Goal: Task Accomplishment & Management: Complete application form

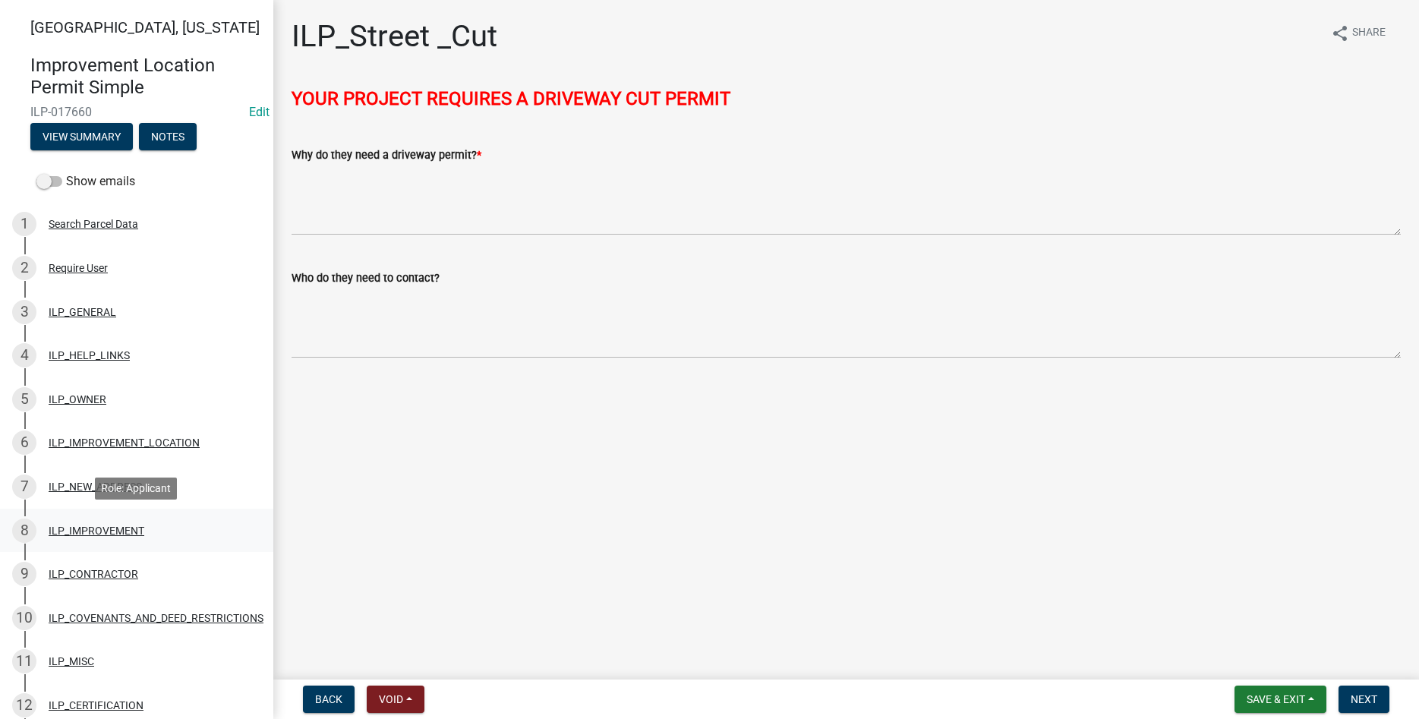
click at [108, 537] on div "8 ILP_IMPROVEMENT" at bounding box center [130, 530] width 237 height 24
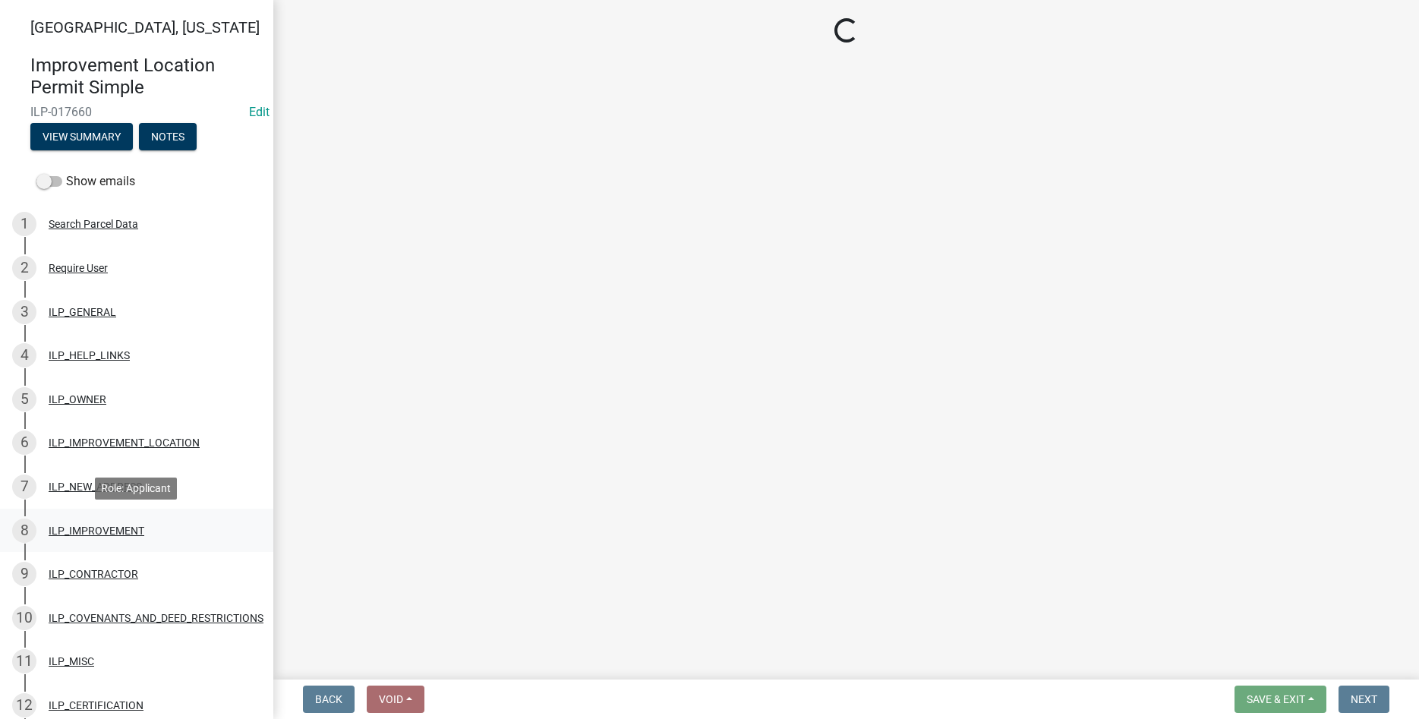
select select "71b507d0-569d-4a0a-b334-f72445909e69"
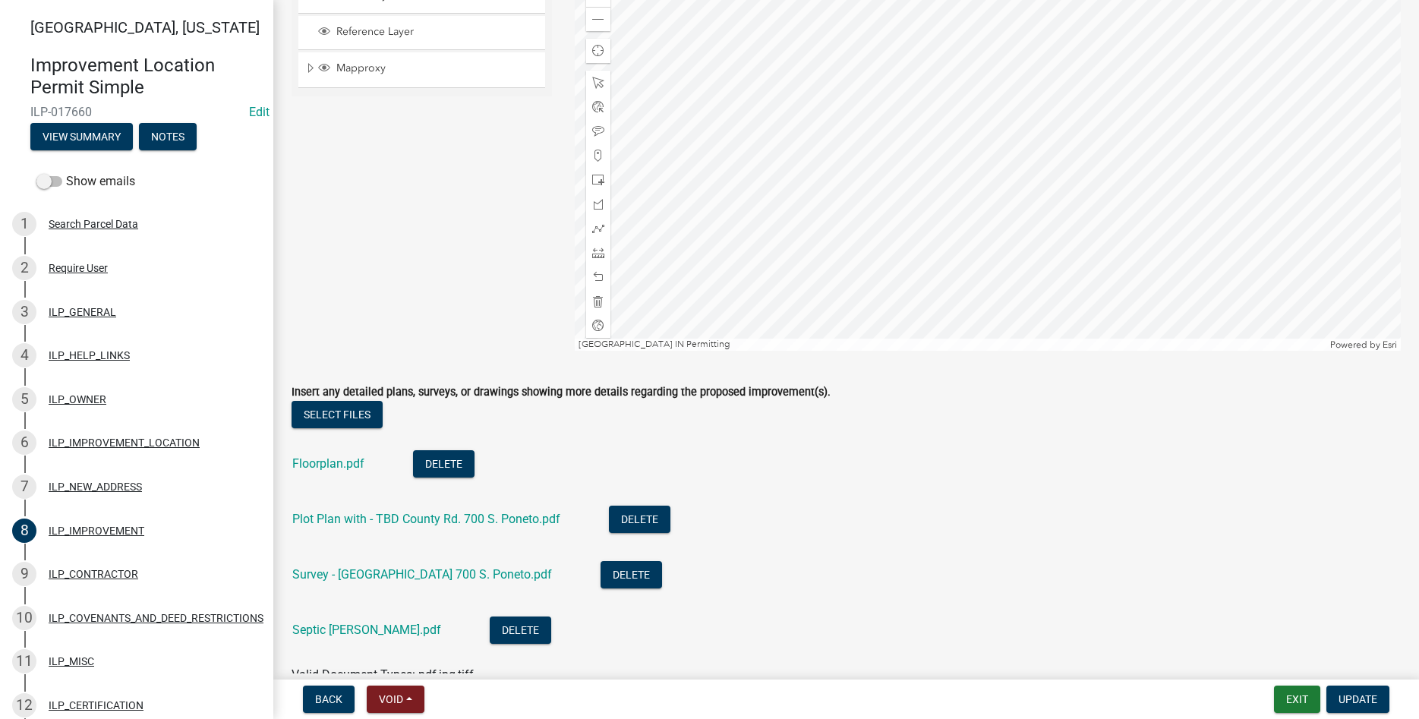
scroll to position [173, 0]
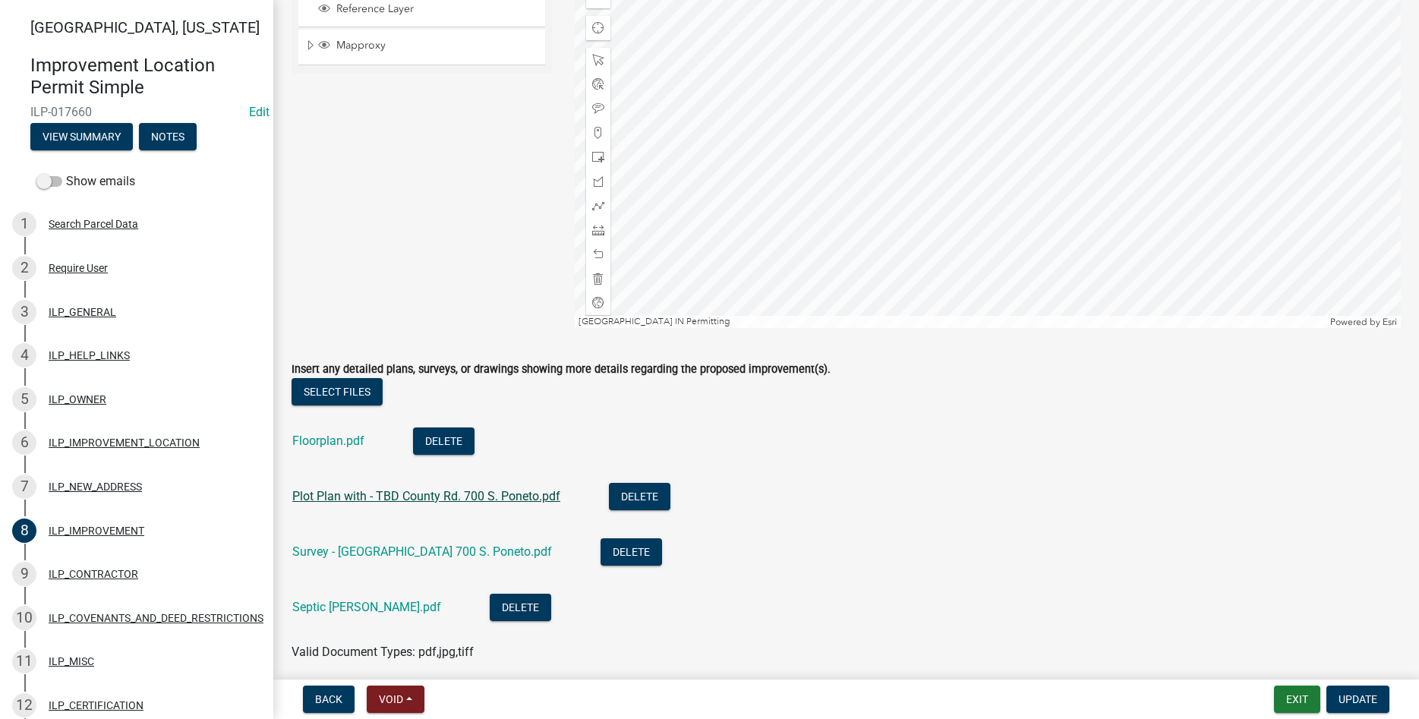
click at [320, 499] on link "Plot Plan with - TBD County Rd. 700 S. Poneto.pdf" at bounding box center [426, 496] width 268 height 14
click at [355, 613] on link "Septic [PERSON_NAME].pdf" at bounding box center [366, 607] width 149 height 14
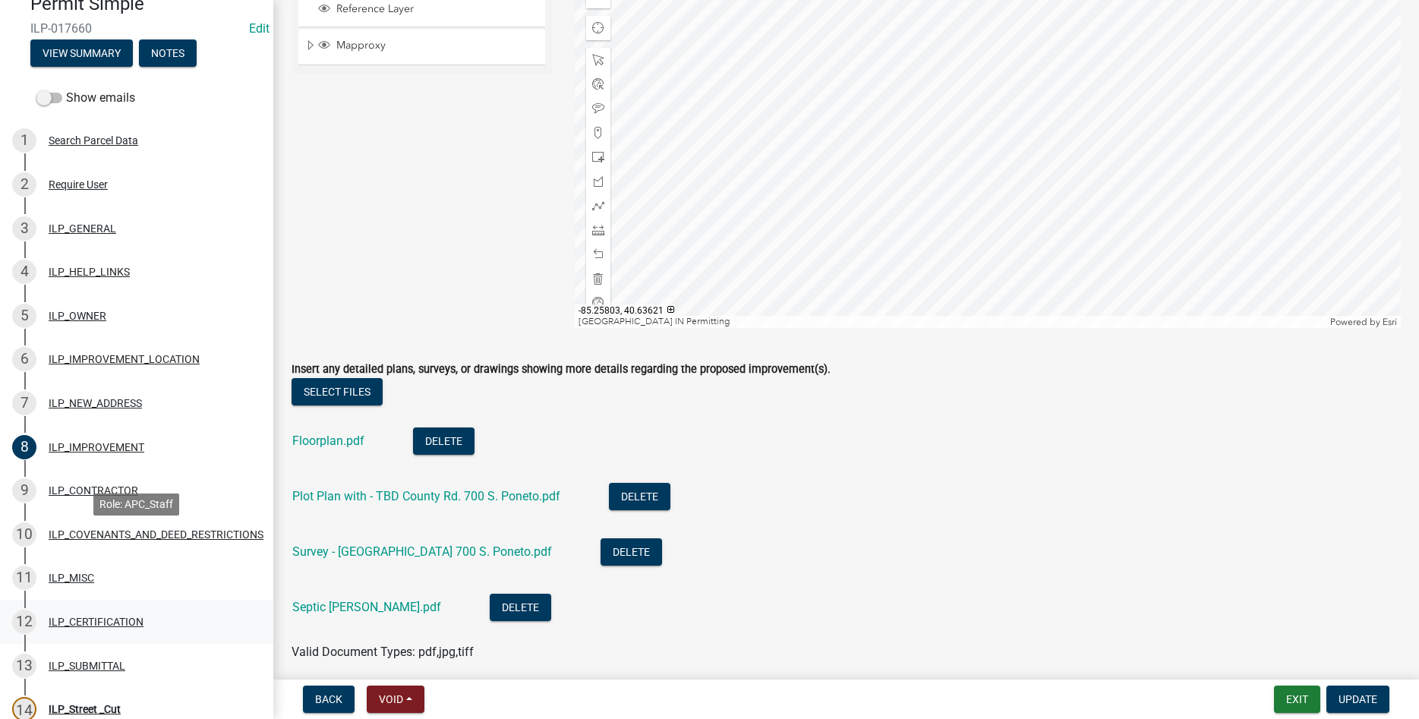
scroll to position [377, 0]
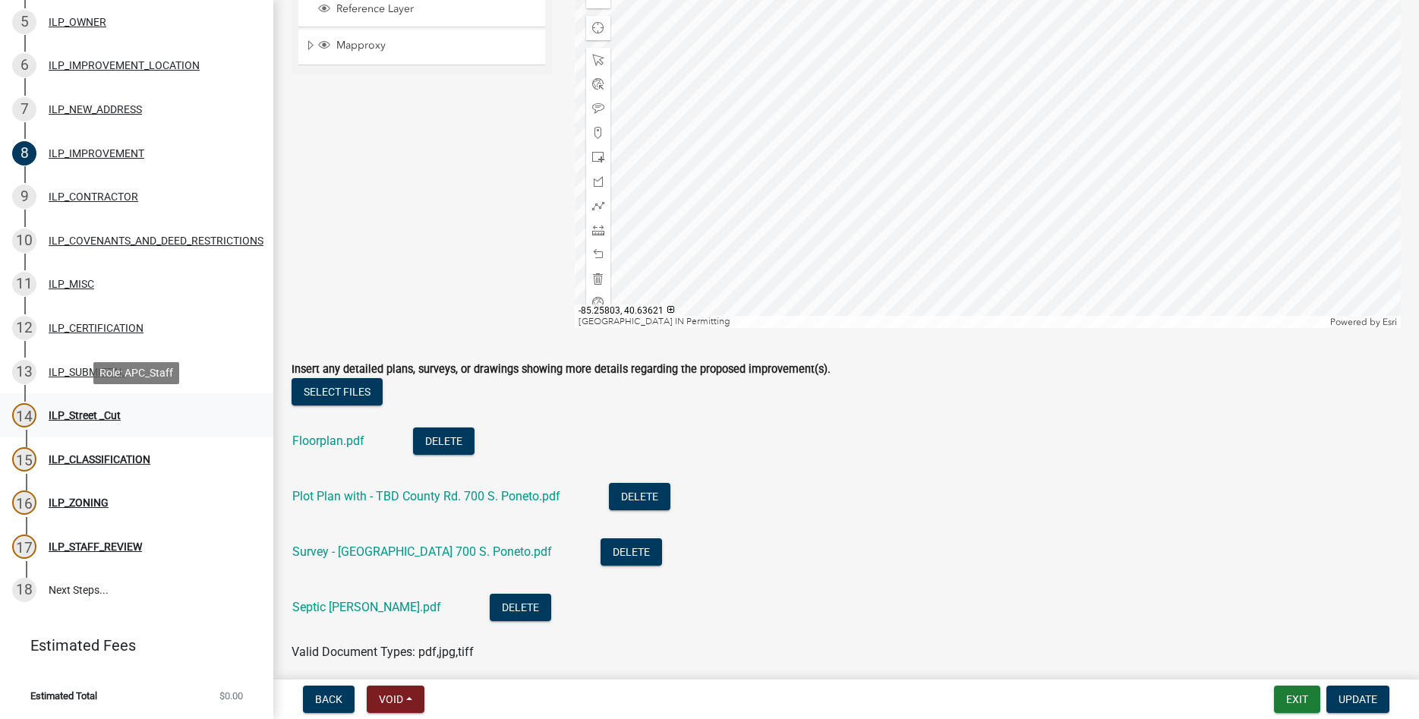
click at [87, 414] on div "ILP_Street _Cut" at bounding box center [85, 415] width 72 height 11
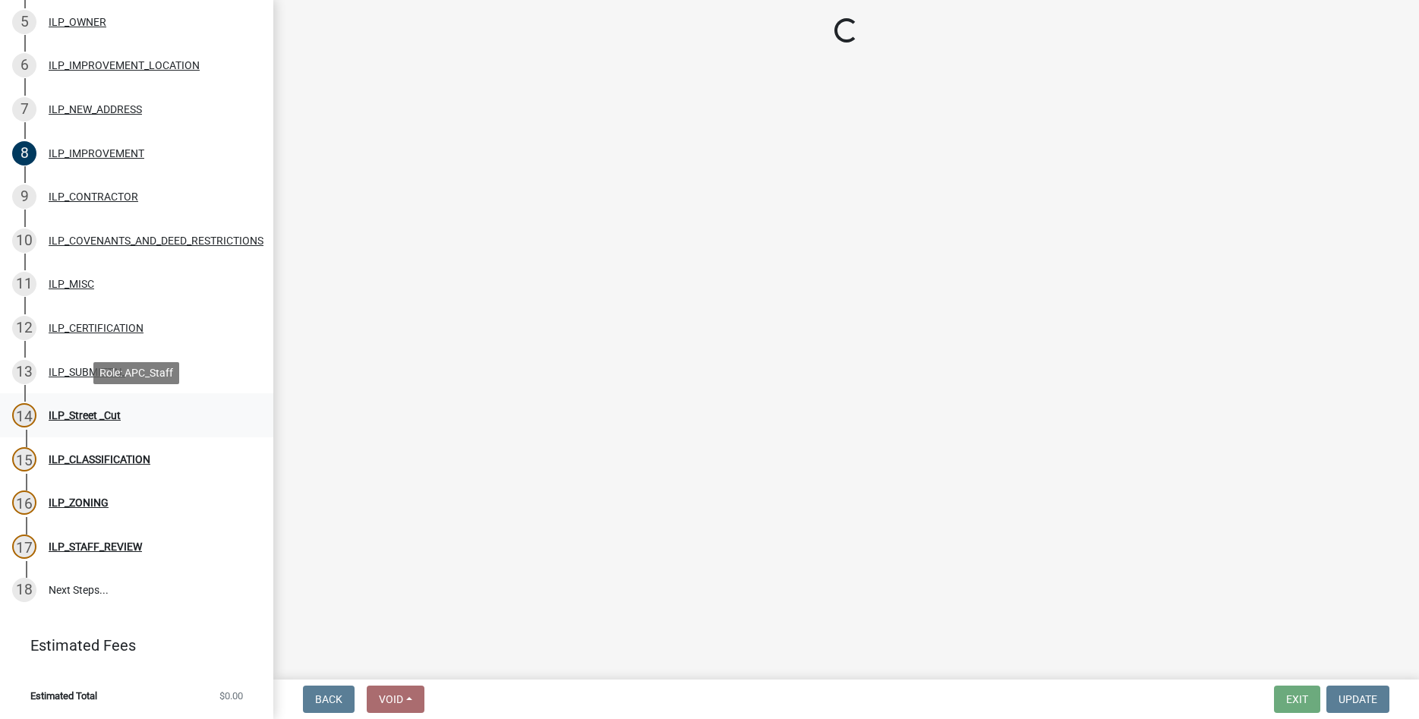
scroll to position [0, 0]
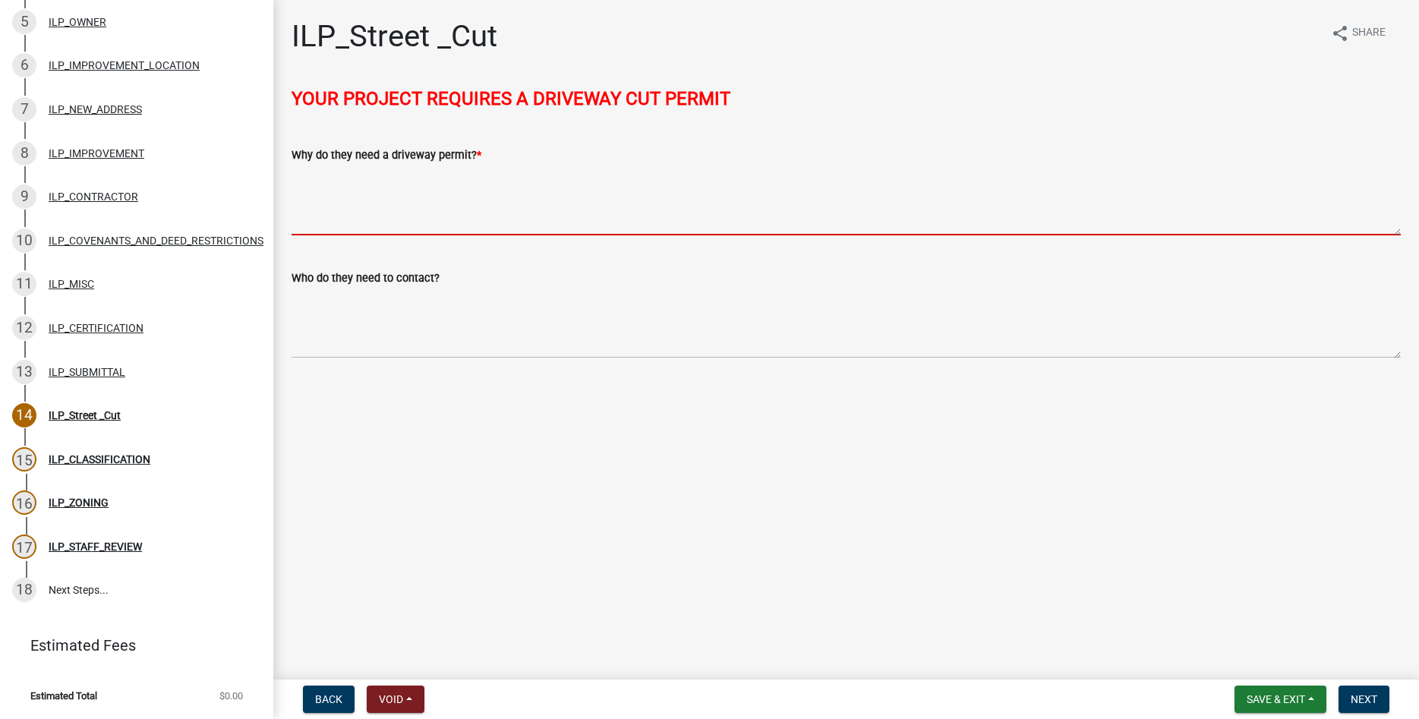
click at [367, 208] on textarea "Why do they need a driveway permit? *" at bounding box center [845, 199] width 1109 height 71
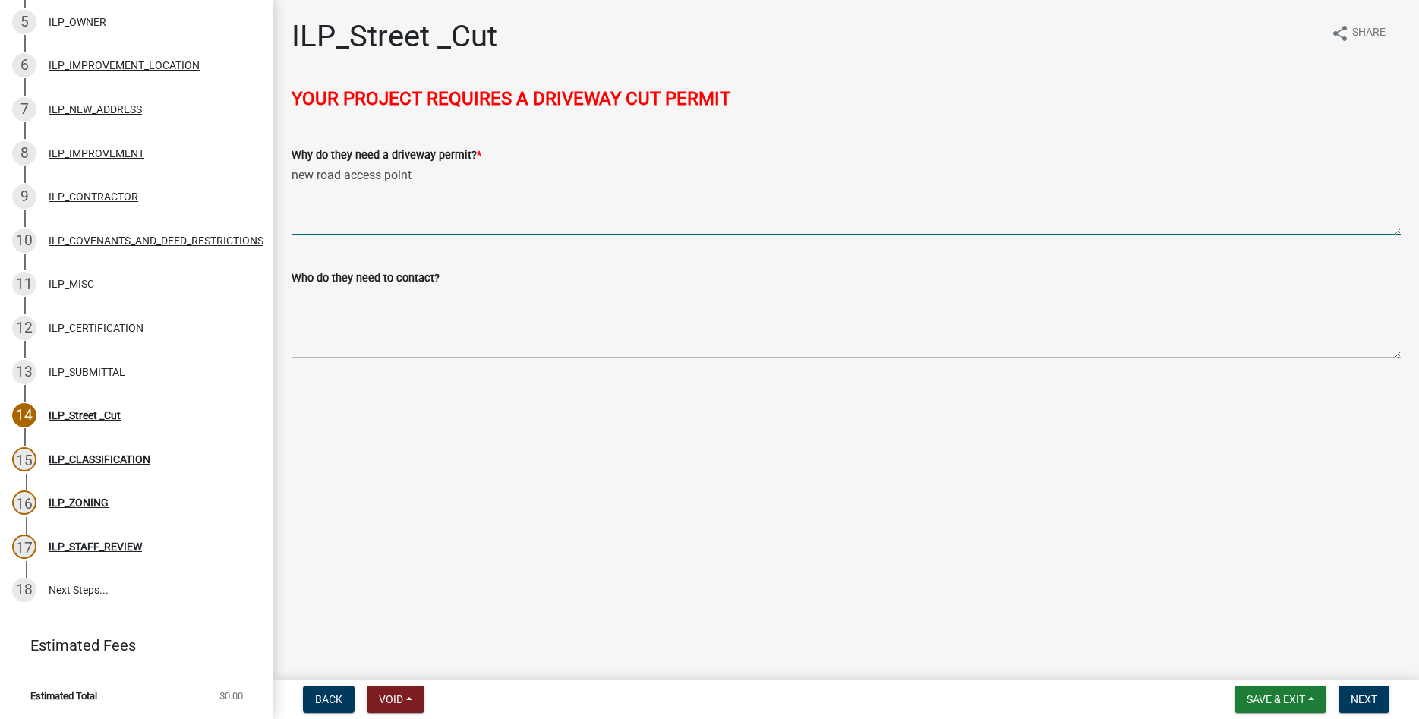
type textarea "new road access point"
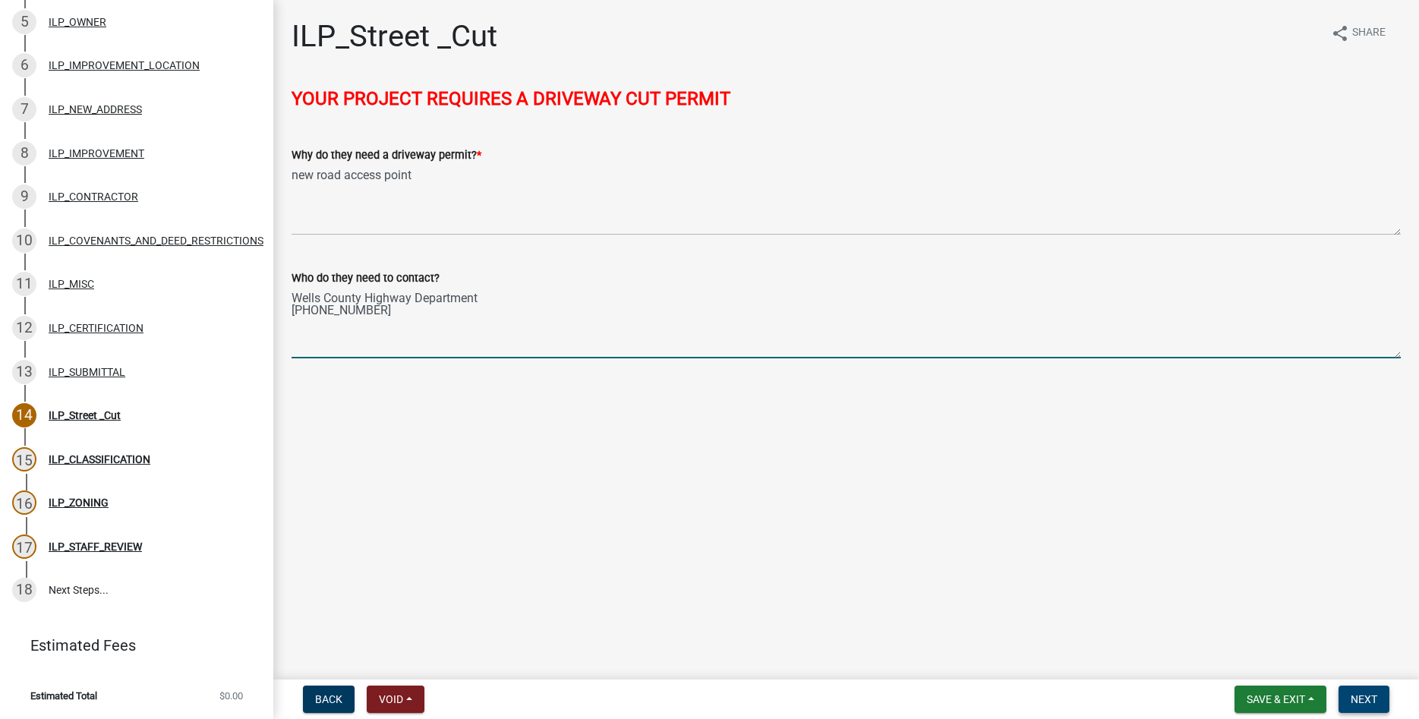
type textarea "Wells County Highway Department [PHONE_NUMBER]"
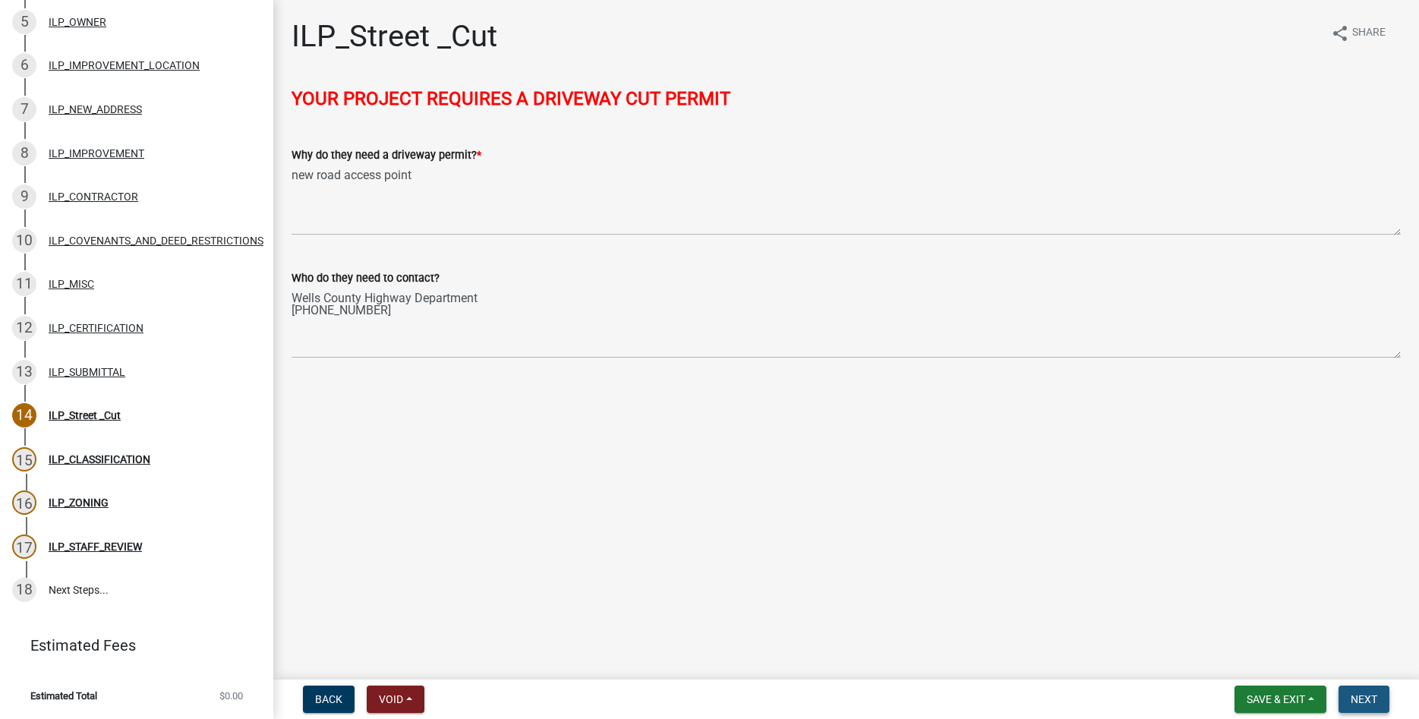
click at [1360, 694] on span "Next" at bounding box center [1363, 699] width 27 height 12
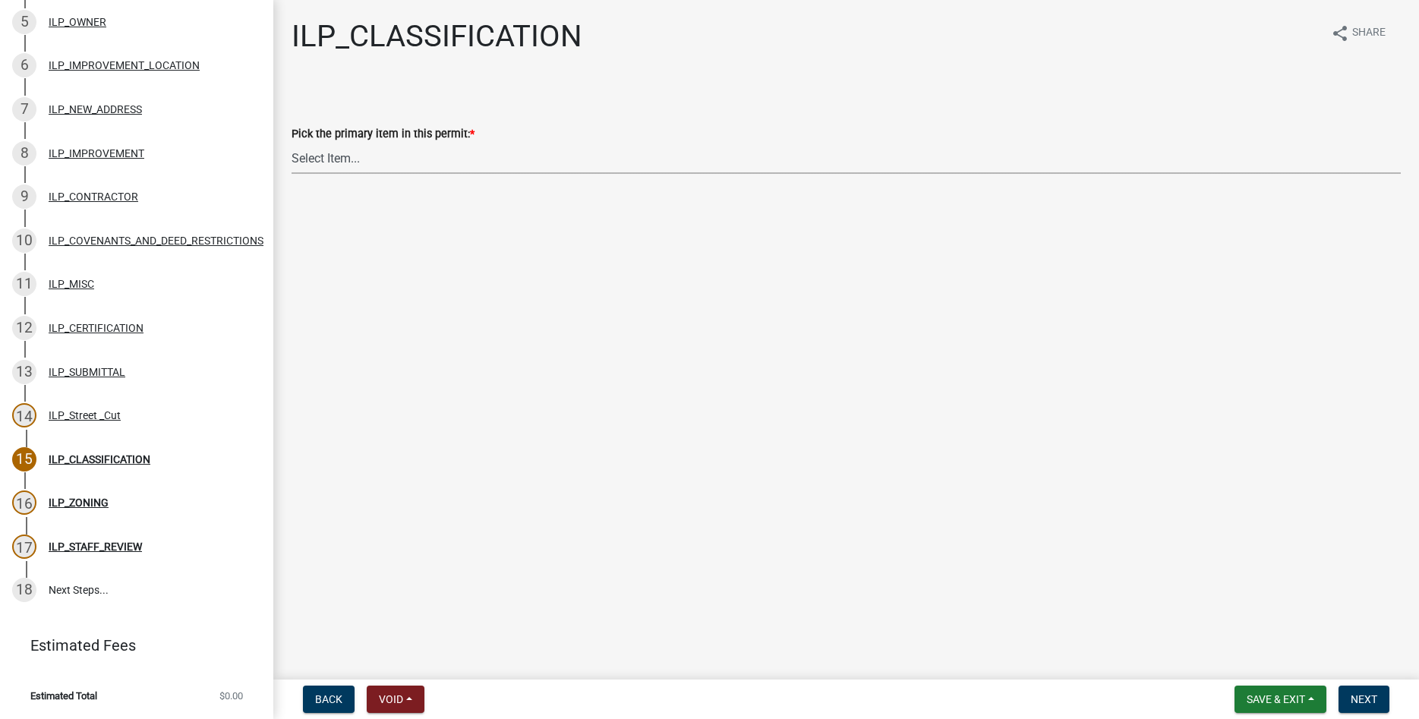
click at [291, 143] on select "Select Item... Accessory Structure (Addition) Accessory Structure (NEW) Busines…" at bounding box center [845, 158] width 1109 height 31
click option "Single Family Dwelling (NEW)" at bounding box center [0, 0] width 0 height 0
select select "e6454b4c-b350-4ead-a700-ed47372aa30f"
click at [1356, 695] on span "Next" at bounding box center [1363, 699] width 27 height 12
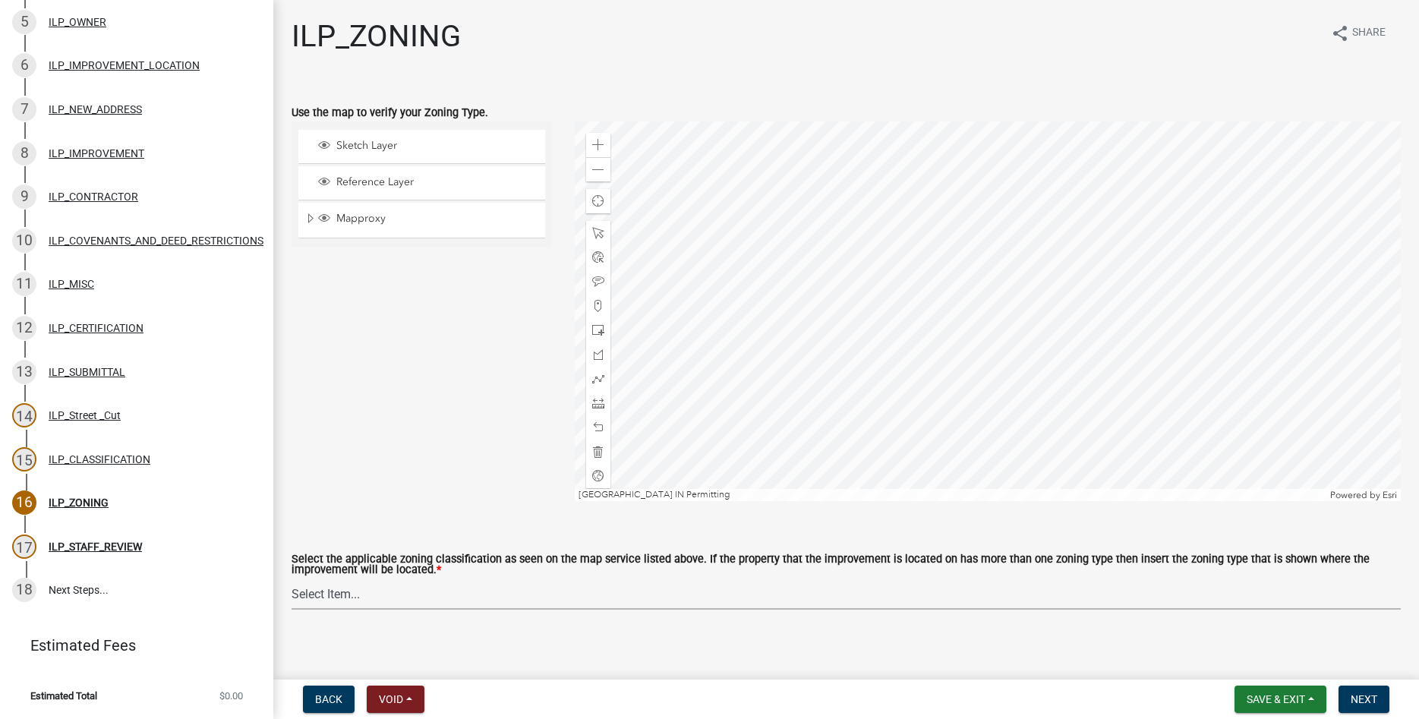
click at [291, 578] on select "Select Item... A-1 "Agricultural Intensive" A-R "Agricultural Residential" S-1 …" at bounding box center [845, 593] width 1109 height 31
click option "A-1 "Agricultural Intensive"" at bounding box center [0, 0] width 0 height 0
select select "077e72d7-ee28-42b3-b13f-4b6ba4a9753a"
click at [1371, 698] on span "Next" at bounding box center [1363, 699] width 27 height 12
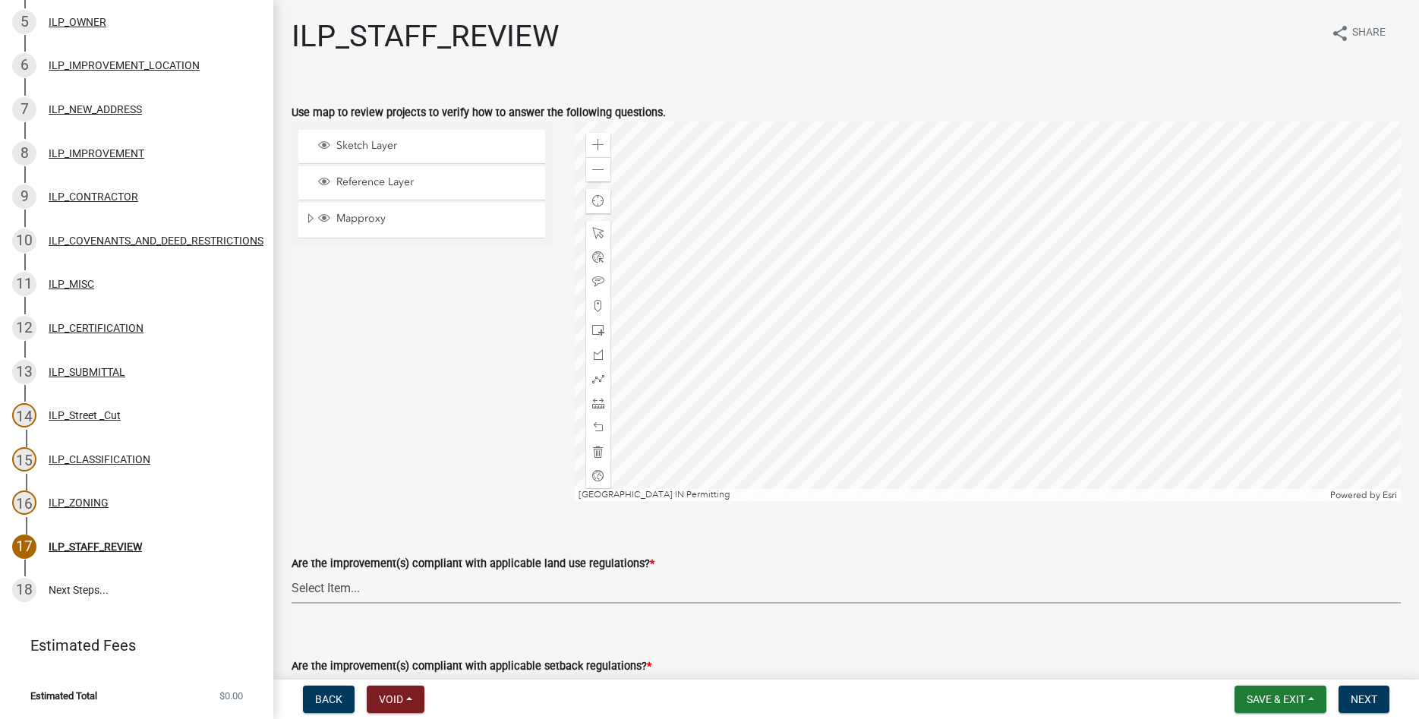
click at [291, 572] on select "Select Item... YES NO" at bounding box center [845, 587] width 1109 height 31
click option "YES" at bounding box center [0, 0] width 0 height 0
select select "83ffa5df-1258-41bd-a108-9f2370541ef9"
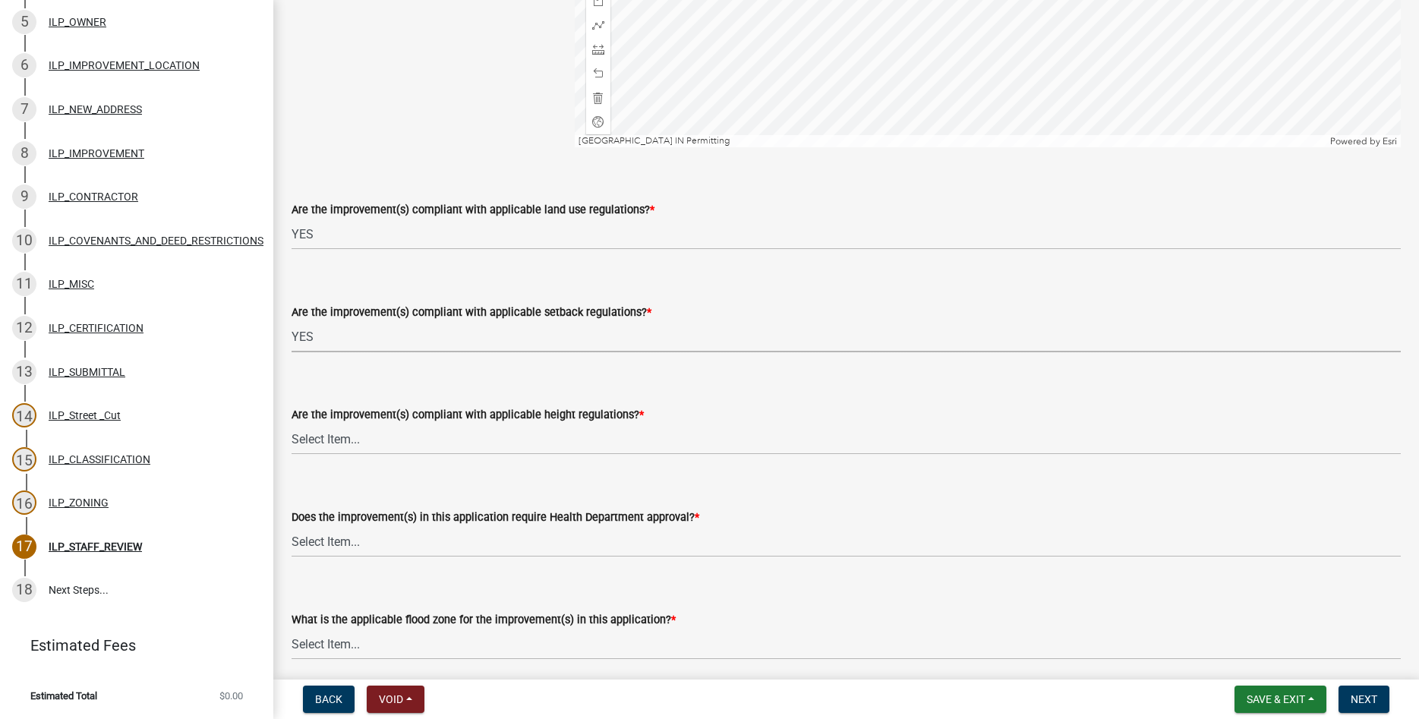
select select "e76e6c03-c199-4125-95d7-daca193c3739"
select select "b2795382-5a5c-496e-8f40-9eac2bba8e54"
select select "91db5c00-d9a4-4d9d-912c-23b18630cd80"
select select "546a9c8a-0bf2-4128-b2a0-21aece03a164"
click at [291, 526] on select "Select Item... YES NO" at bounding box center [845, 541] width 1109 height 31
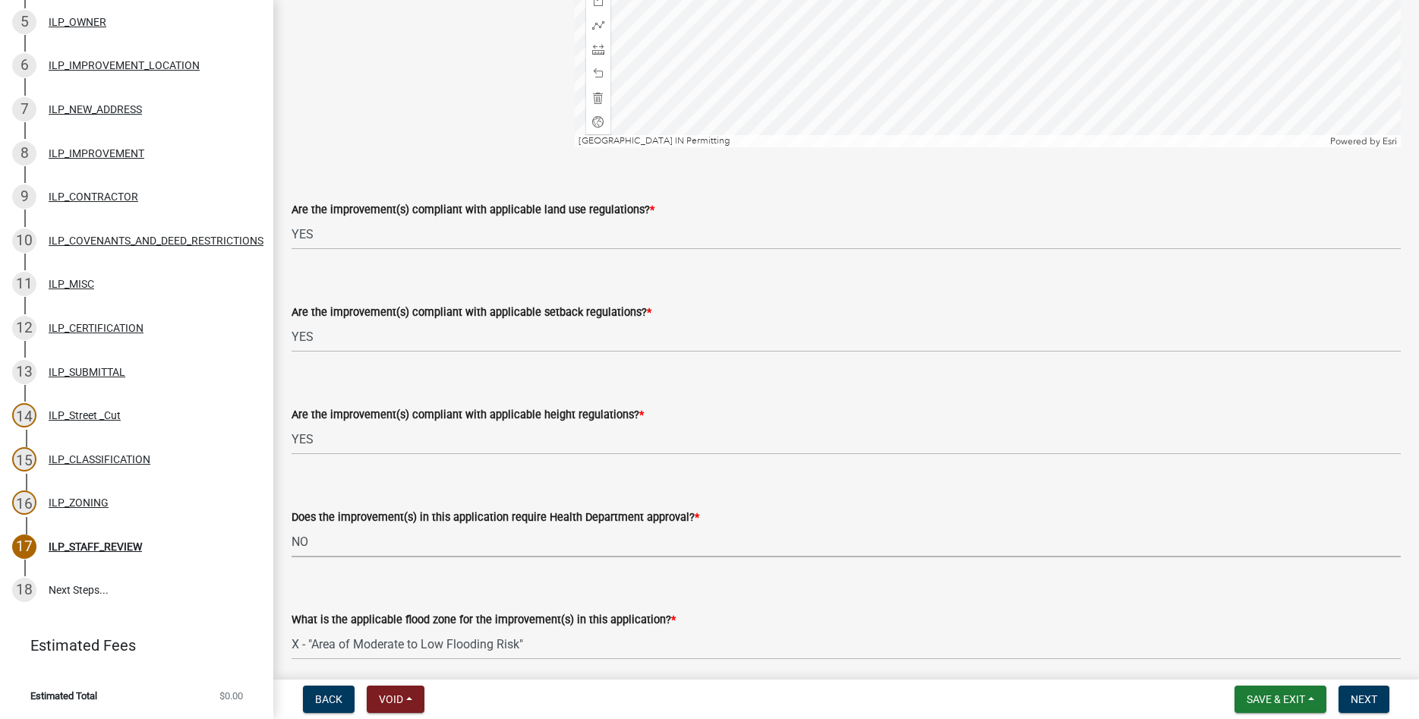
click option "NO" at bounding box center [0, 0] width 0 height 0
select select "2cf99e9a-fd48-429a-ab01-6241dd9ef86f"
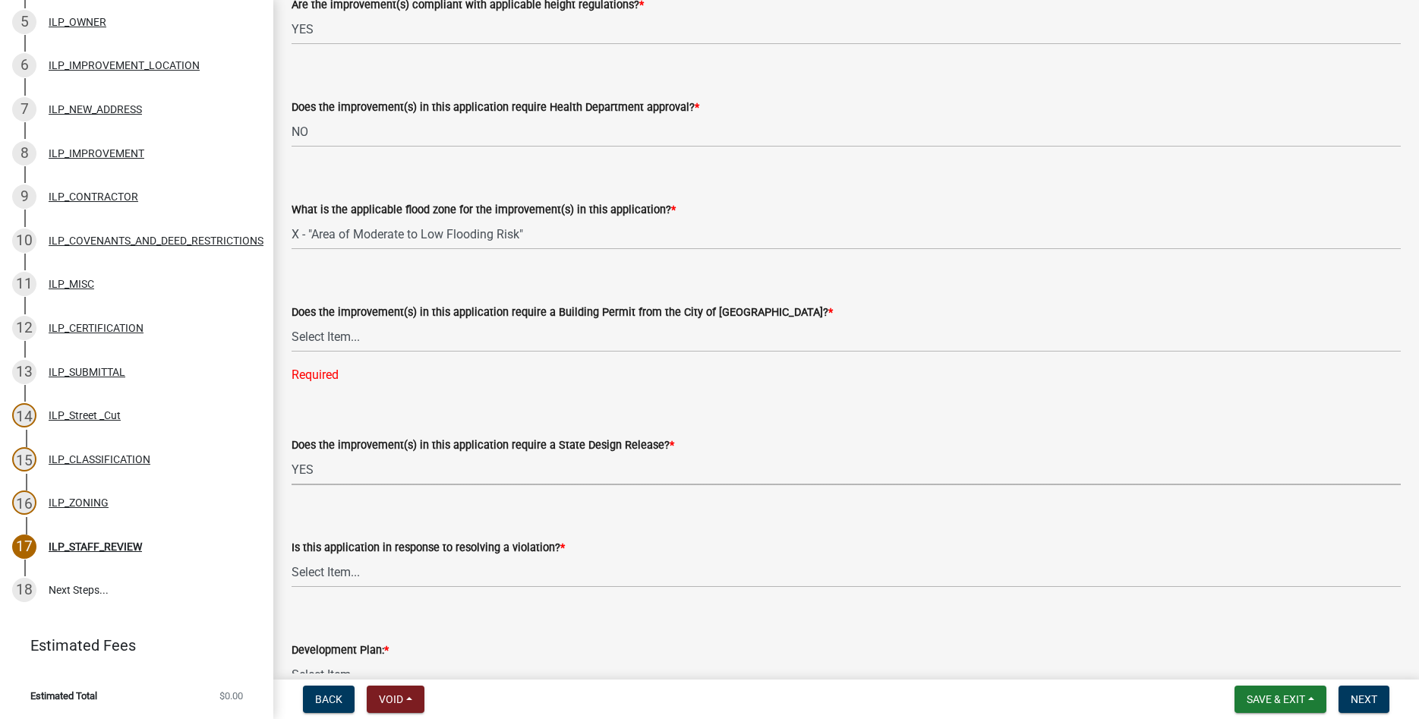
select select "41ab7596-7724-4acb-bc0e-86d45c1447fb"
click at [291, 321] on select "Select Item... YES NO" at bounding box center [845, 336] width 1109 height 31
click option "NO" at bounding box center [0, 0] width 0 height 0
select select "3dde91a6-95a6-42fe-ae60-c75c292f8dd0"
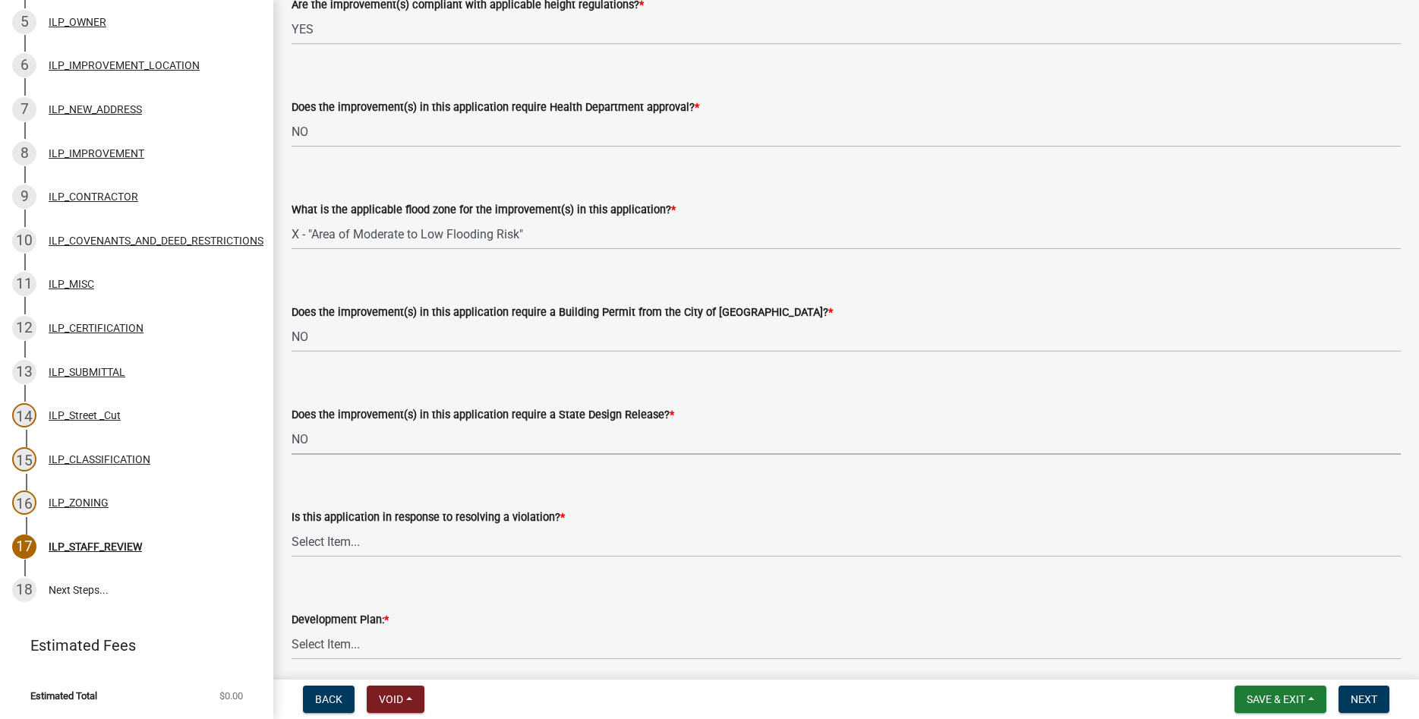
select select "3e29b85e-0a39-40b5-813f-a0c180e4f93d"
select select "296d3b28-03f6-4b85-9592-a9e1e0e51d18"
select select "f492072b-a2fa-4f7c-8f99-9e809c6c526f"
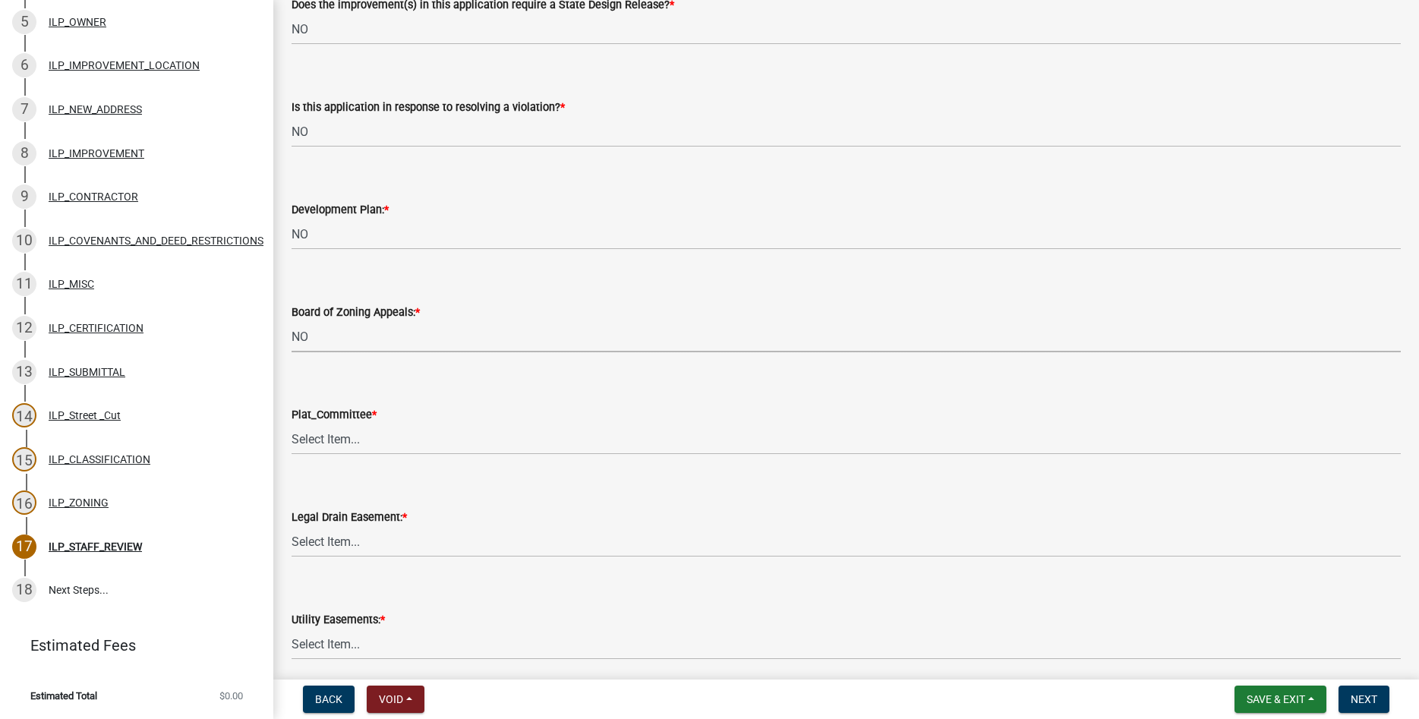
select select "91f2ca91-6260-441c-87d8-e38016df5c96"
select select "63238f16-a362-487f-83af-24d0c8cf3edd"
select select "4de29e95-b13a-4926-a5fe-83364331169b"
select select "8e424161-7bf1-4e33-adf9-a347c03eff2b"
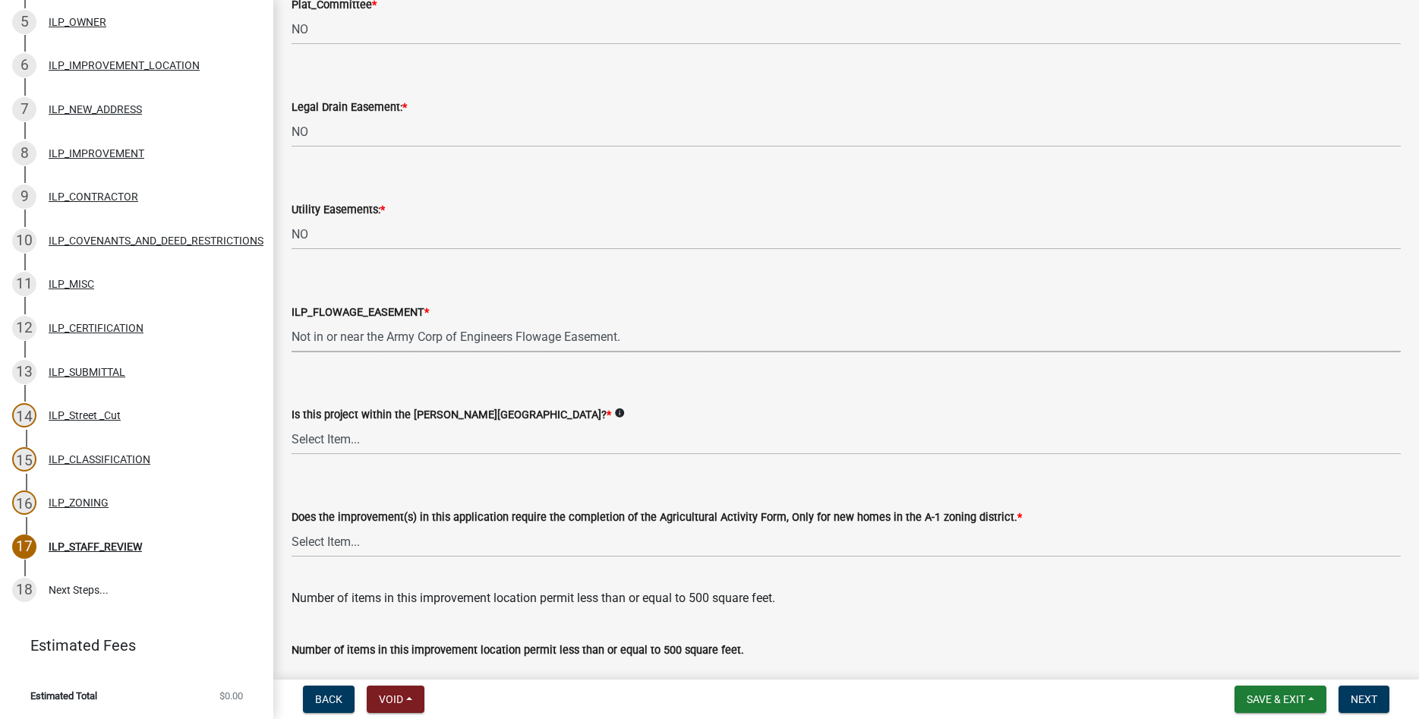
select select "bdd9c930-c7fe-4770-81ee-2c29cf953f8b"
select select "c22a6da1-a4b9-4a20-9552-3c4da3c32bc7"
select select "6b839191-9ee5-4b1e-a32f-2744ac59211f"
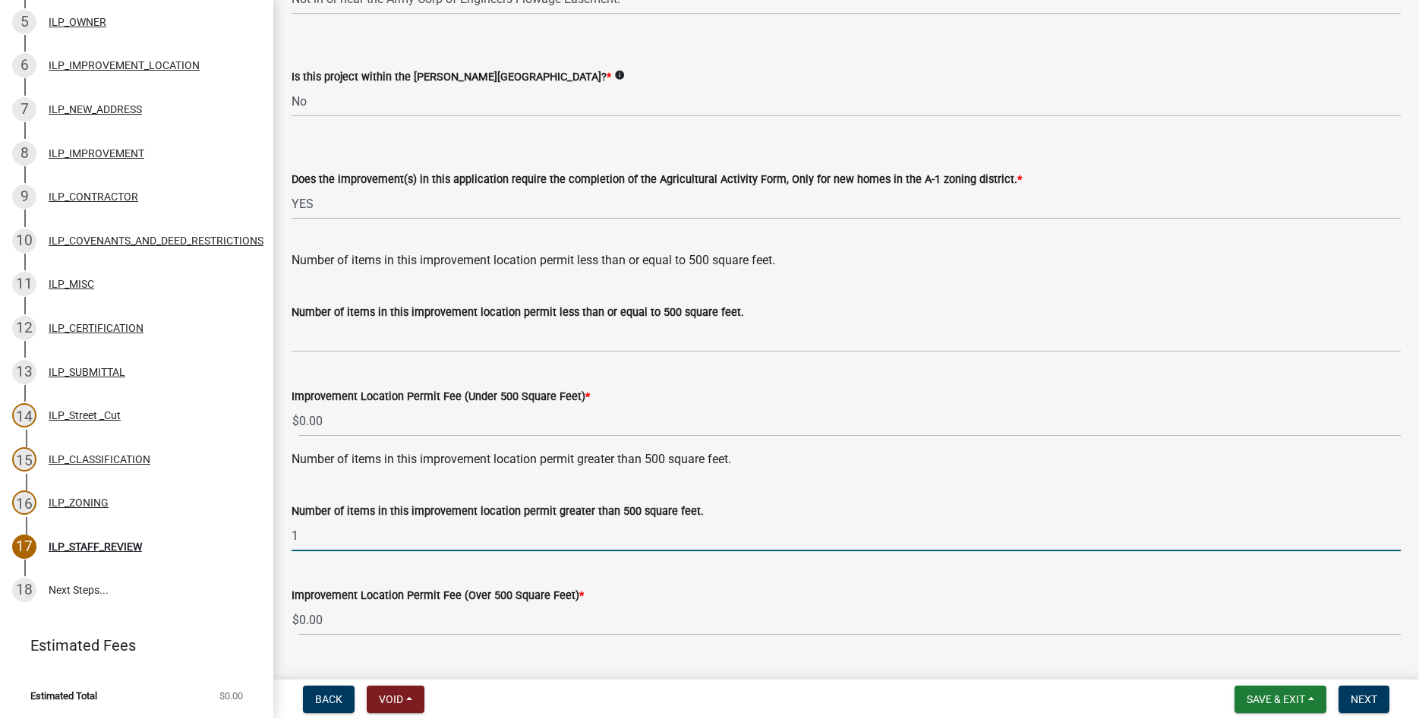
type input "1"
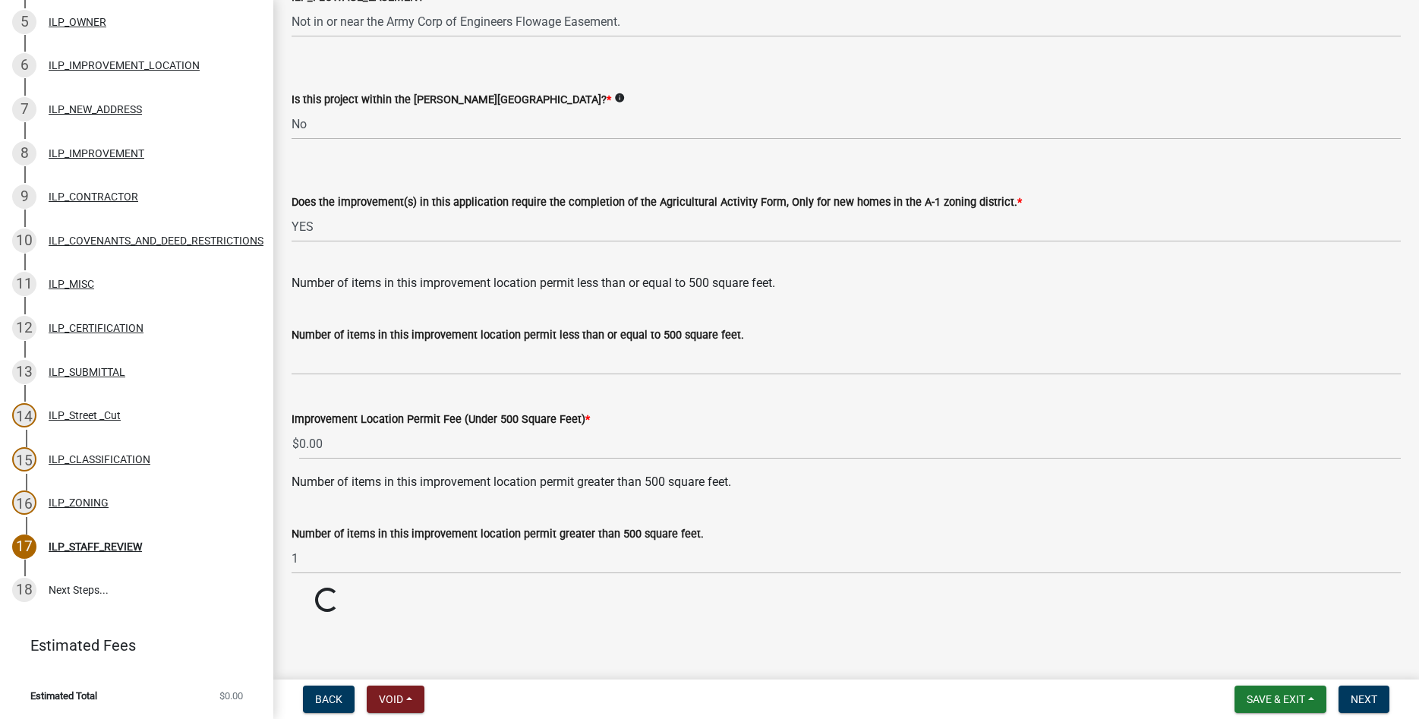
scroll to position [1898, 0]
click at [1369, 704] on span "Next" at bounding box center [1363, 699] width 27 height 12
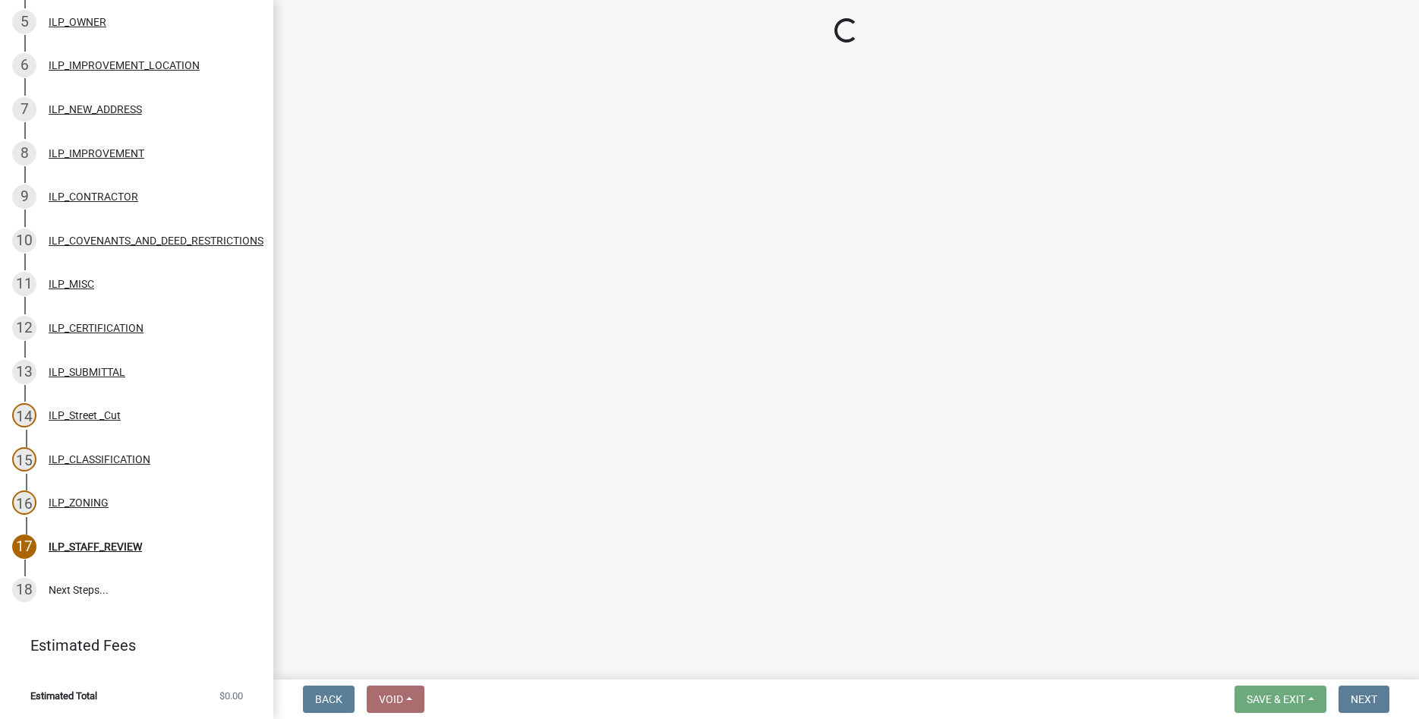
scroll to position [508, 0]
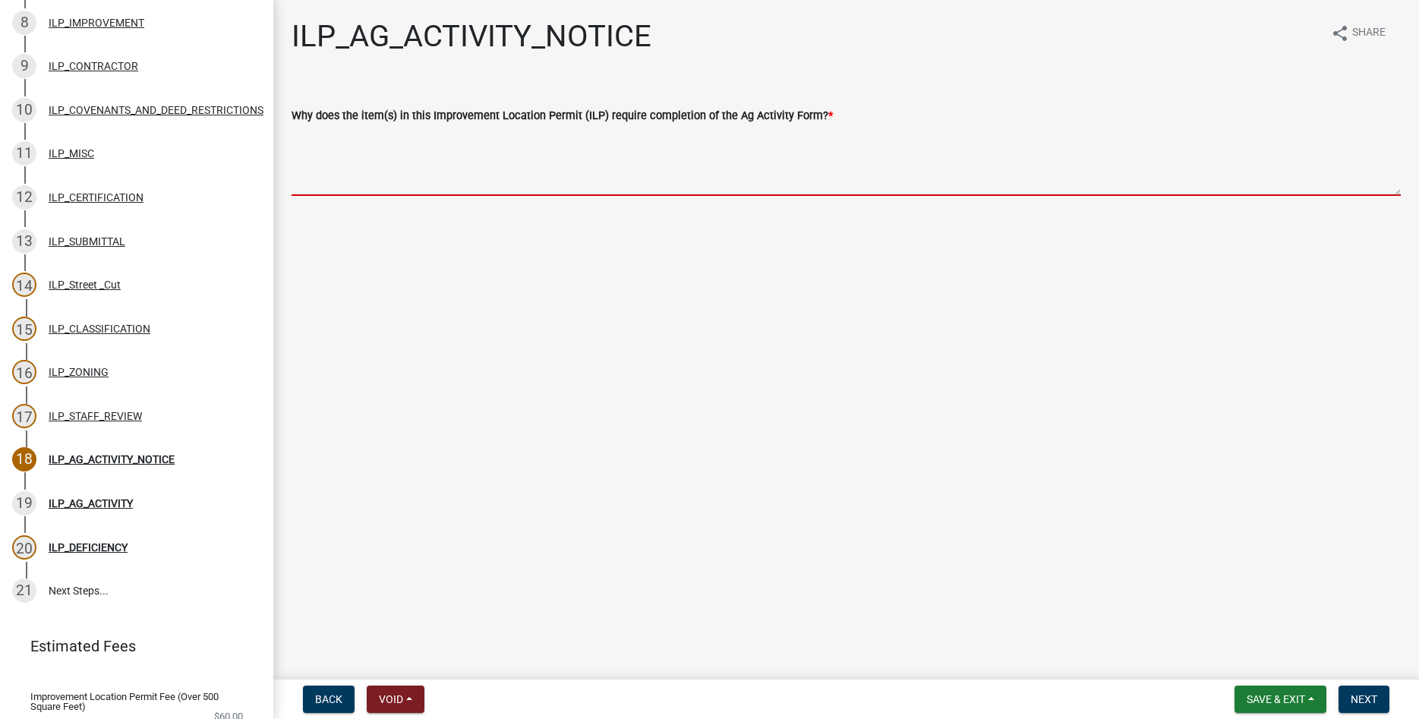
click at [394, 193] on textarea "Why does the item(s) in this Improvement Location Permit (ILP) require completi…" at bounding box center [845, 159] width 1109 height 71
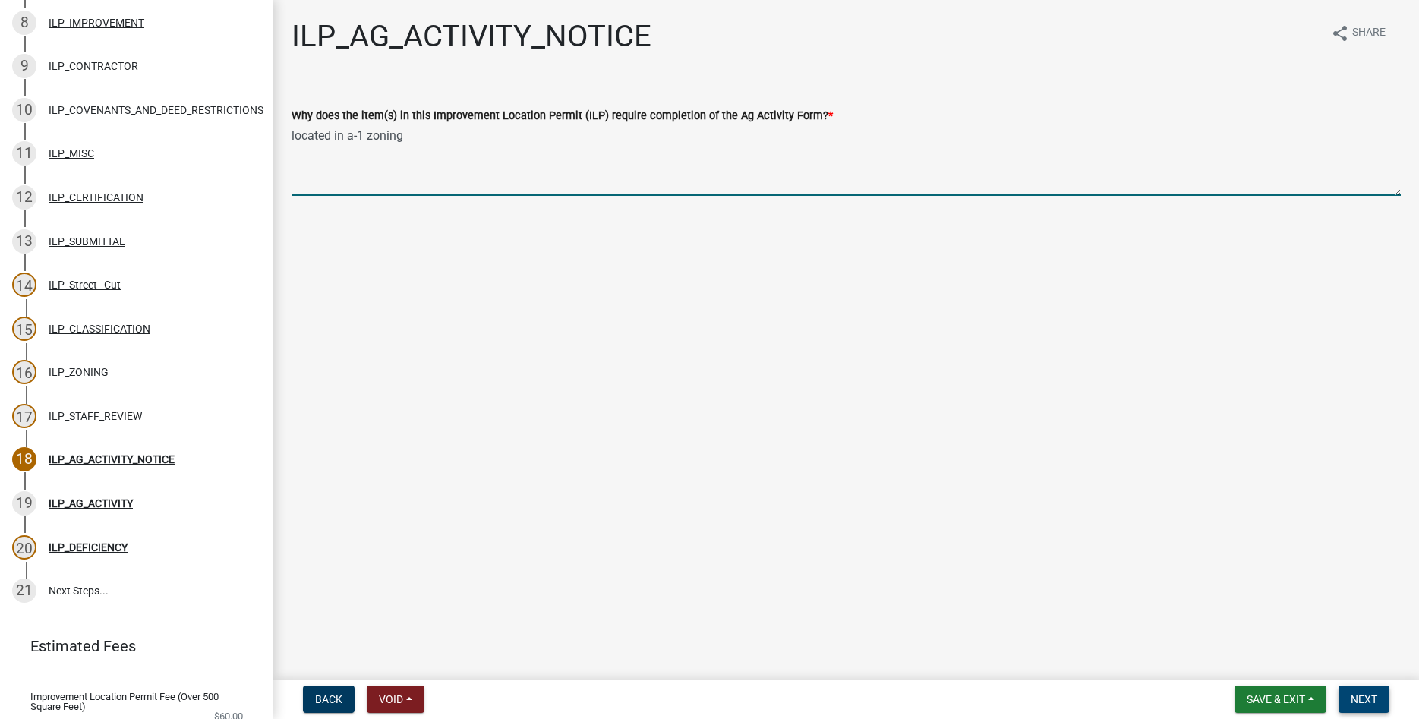
type textarea "located in a-1 zoning"
click at [1372, 704] on span "Next" at bounding box center [1363, 699] width 27 height 12
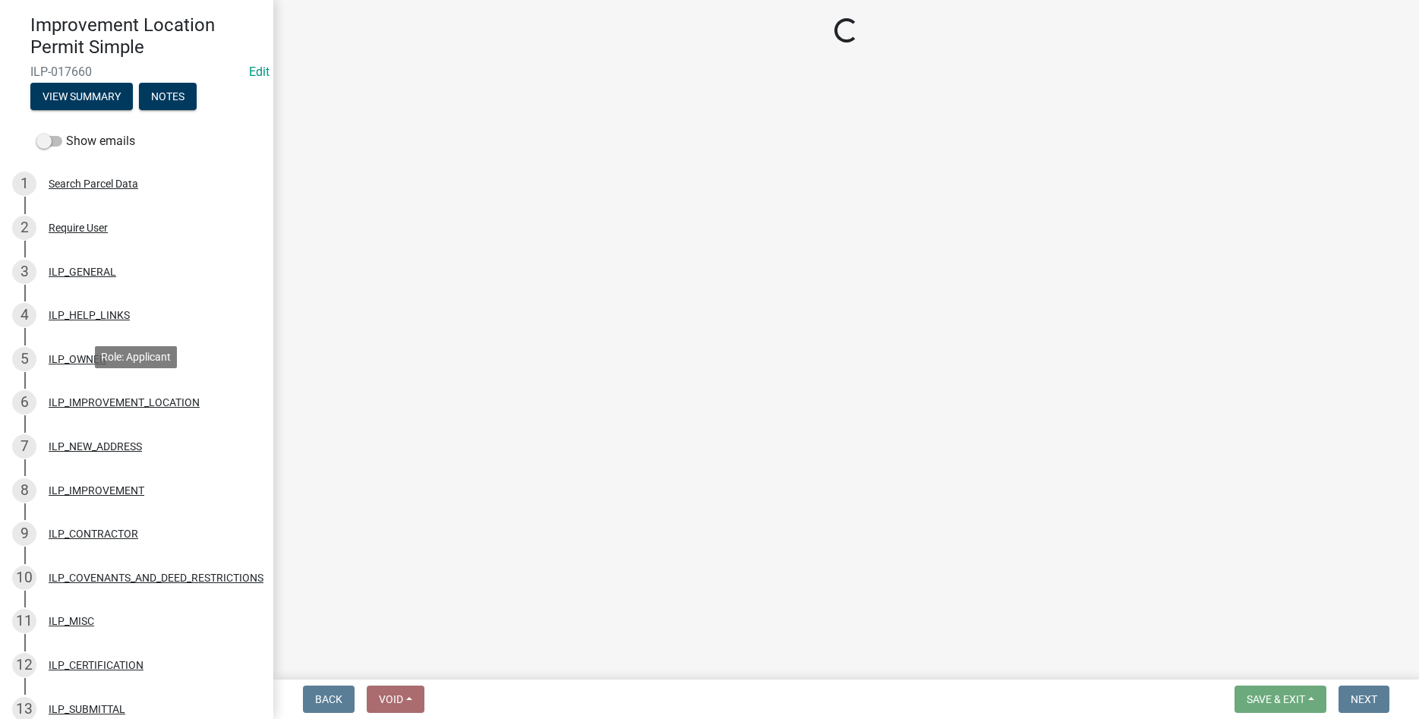
scroll to position [0, 0]
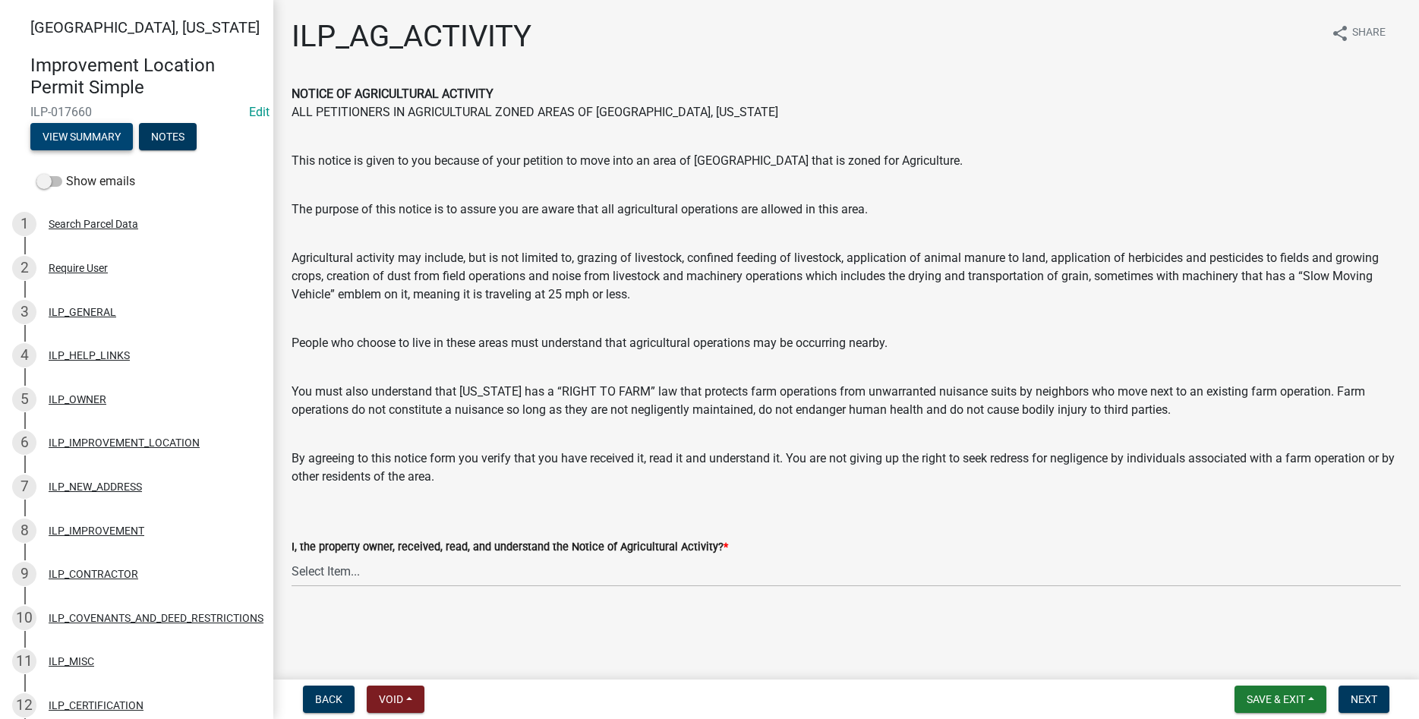
click at [99, 134] on button "View Summary" at bounding box center [81, 136] width 102 height 27
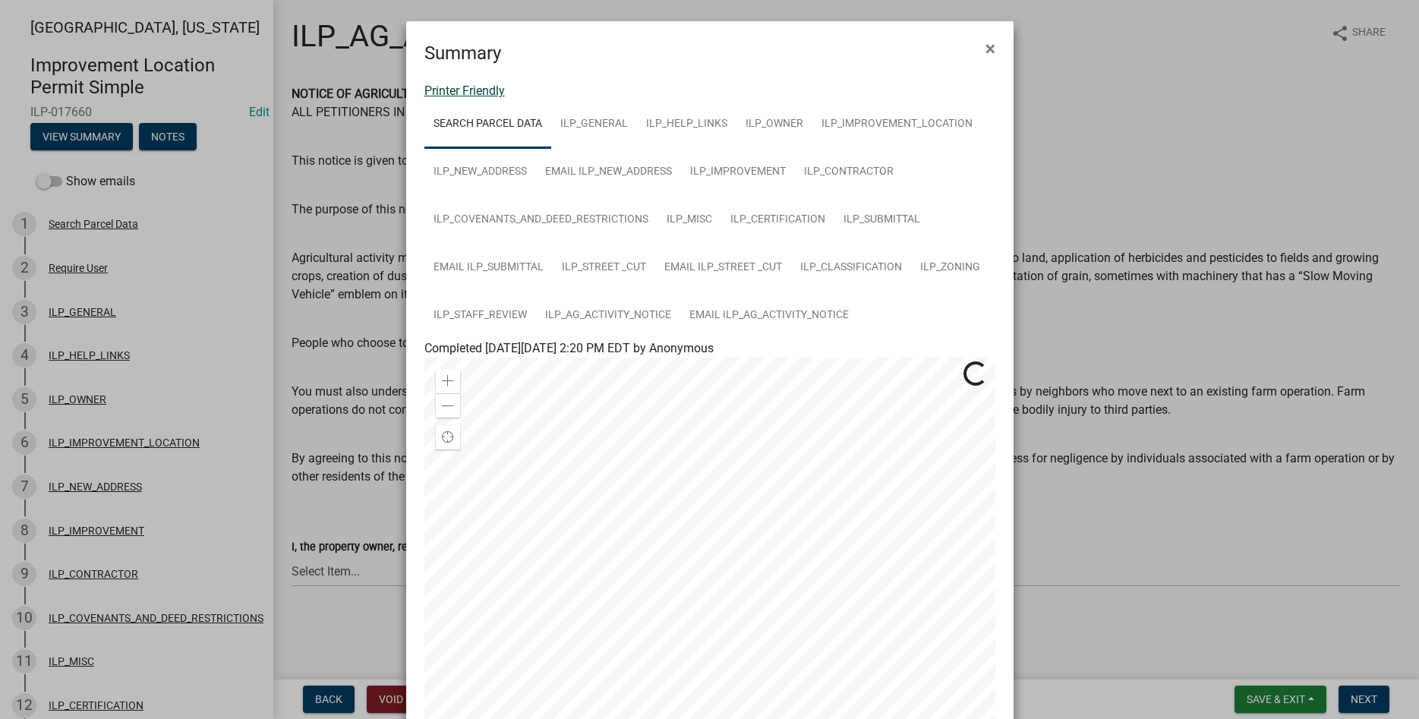
click at [471, 90] on link "Printer Friendly" at bounding box center [464, 90] width 80 height 14
